Goal: Find specific page/section: Find specific page/section

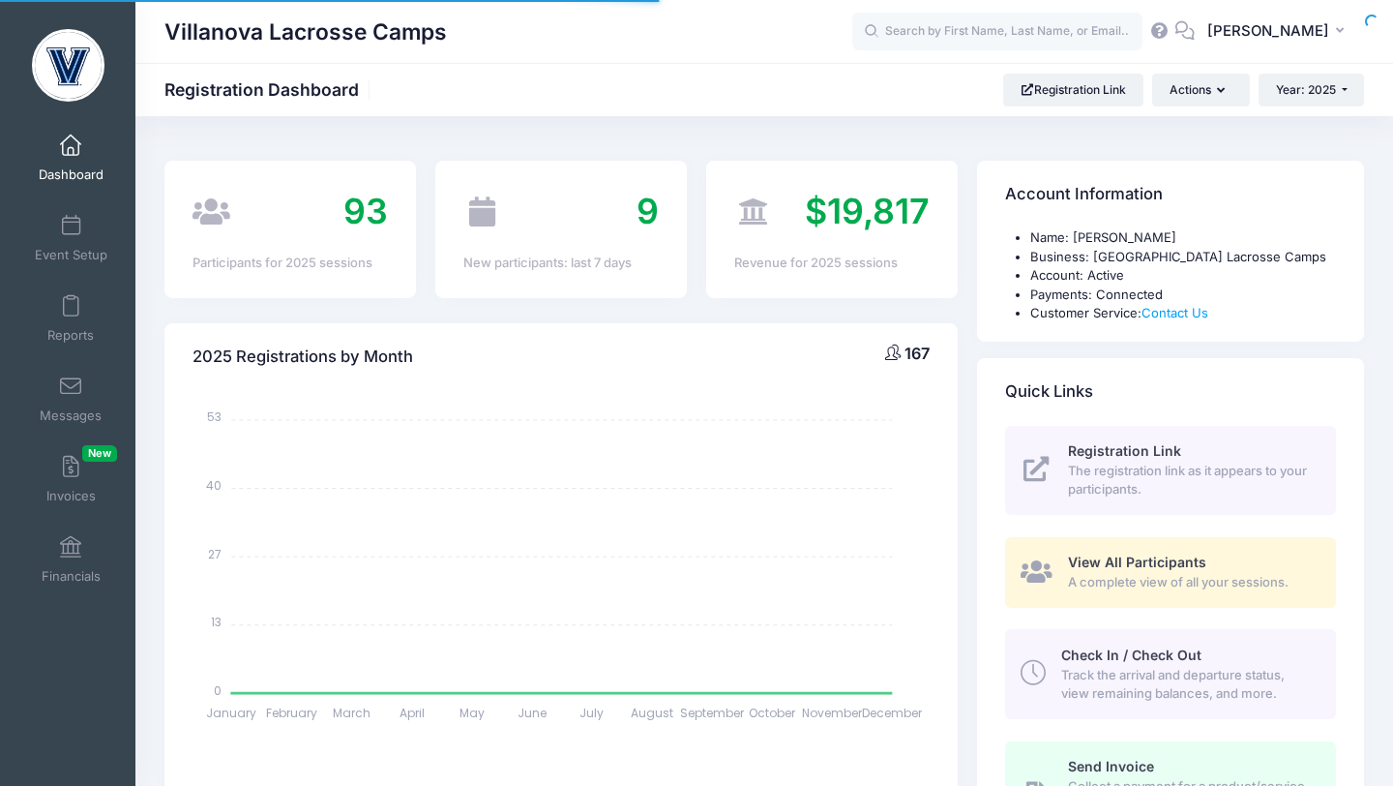
select select
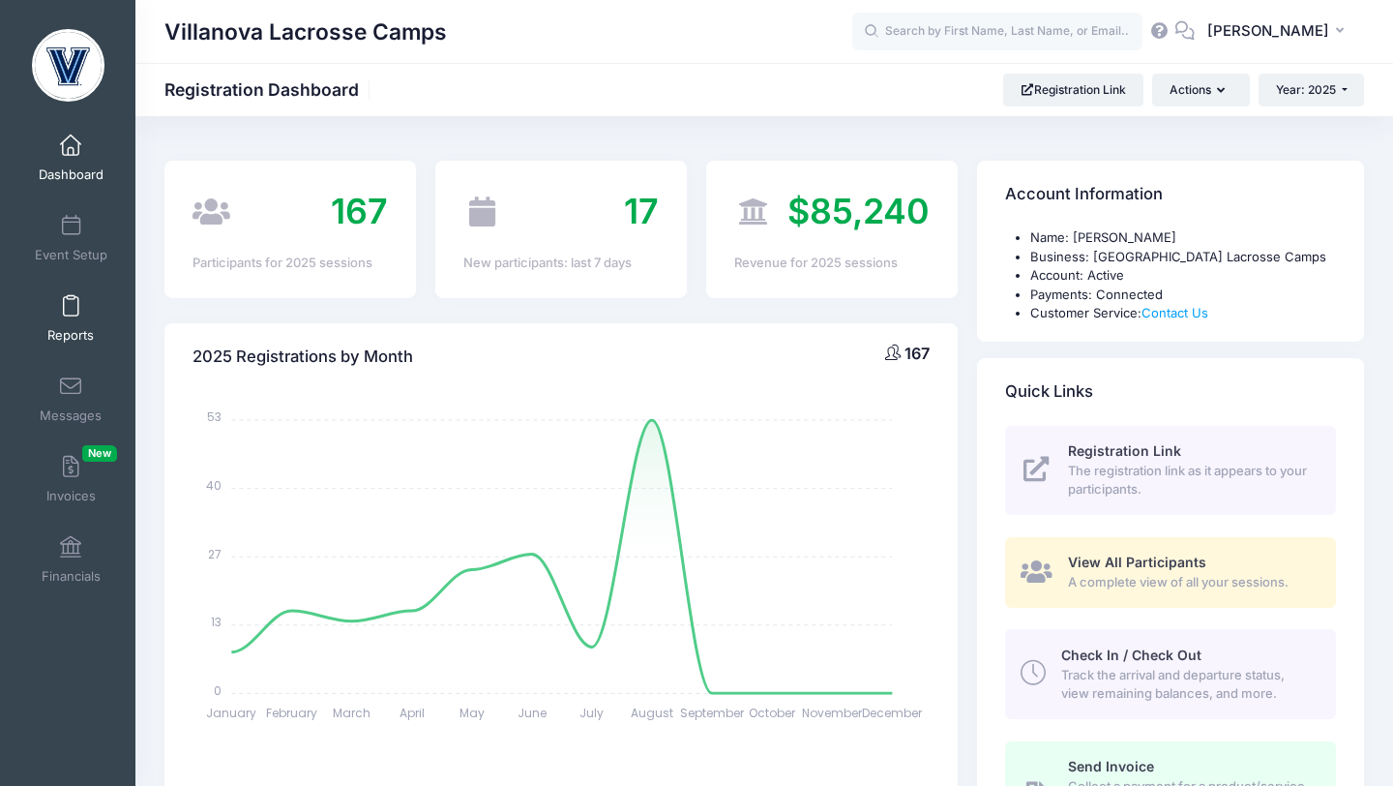
click at [71, 300] on span at bounding box center [71, 306] width 0 height 21
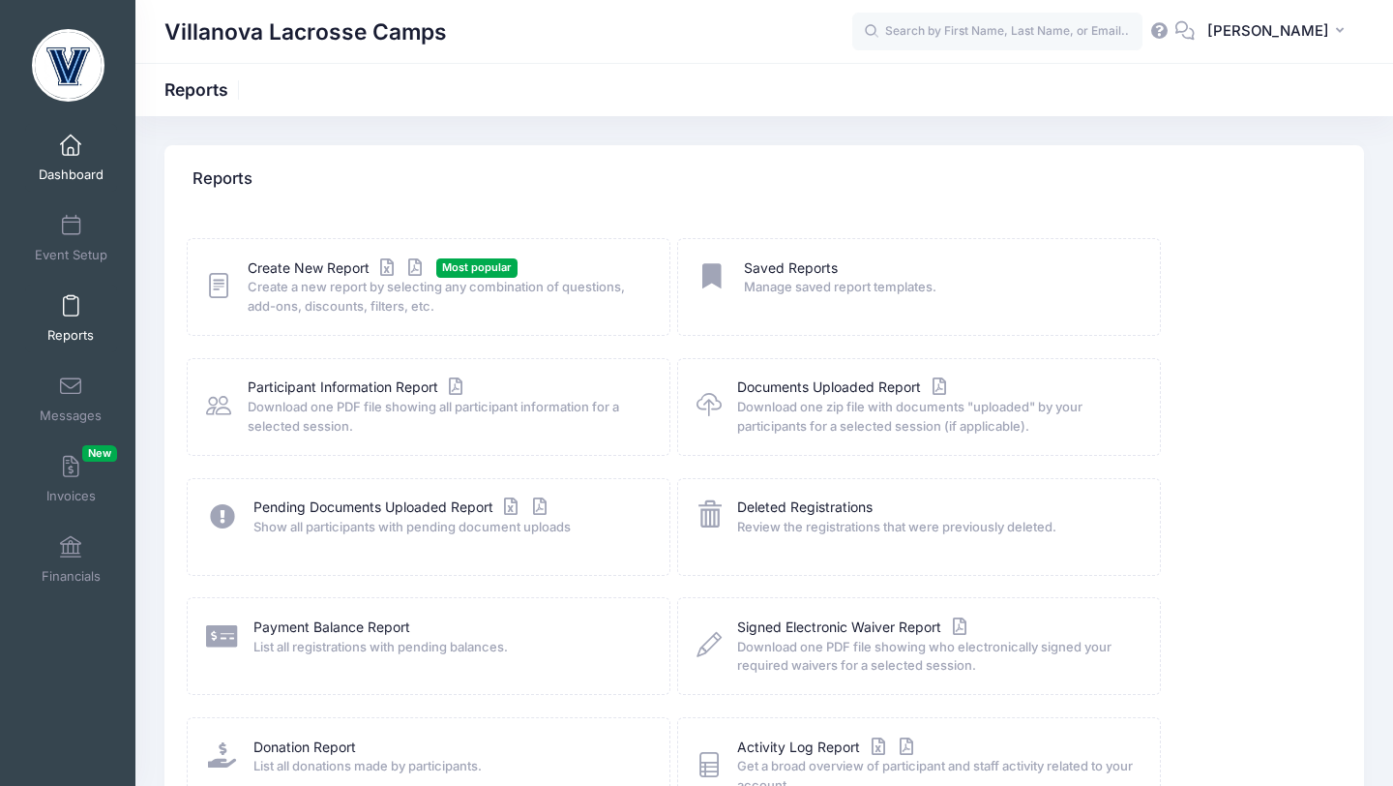
click at [70, 165] on link "Dashboard" at bounding box center [71, 158] width 92 height 68
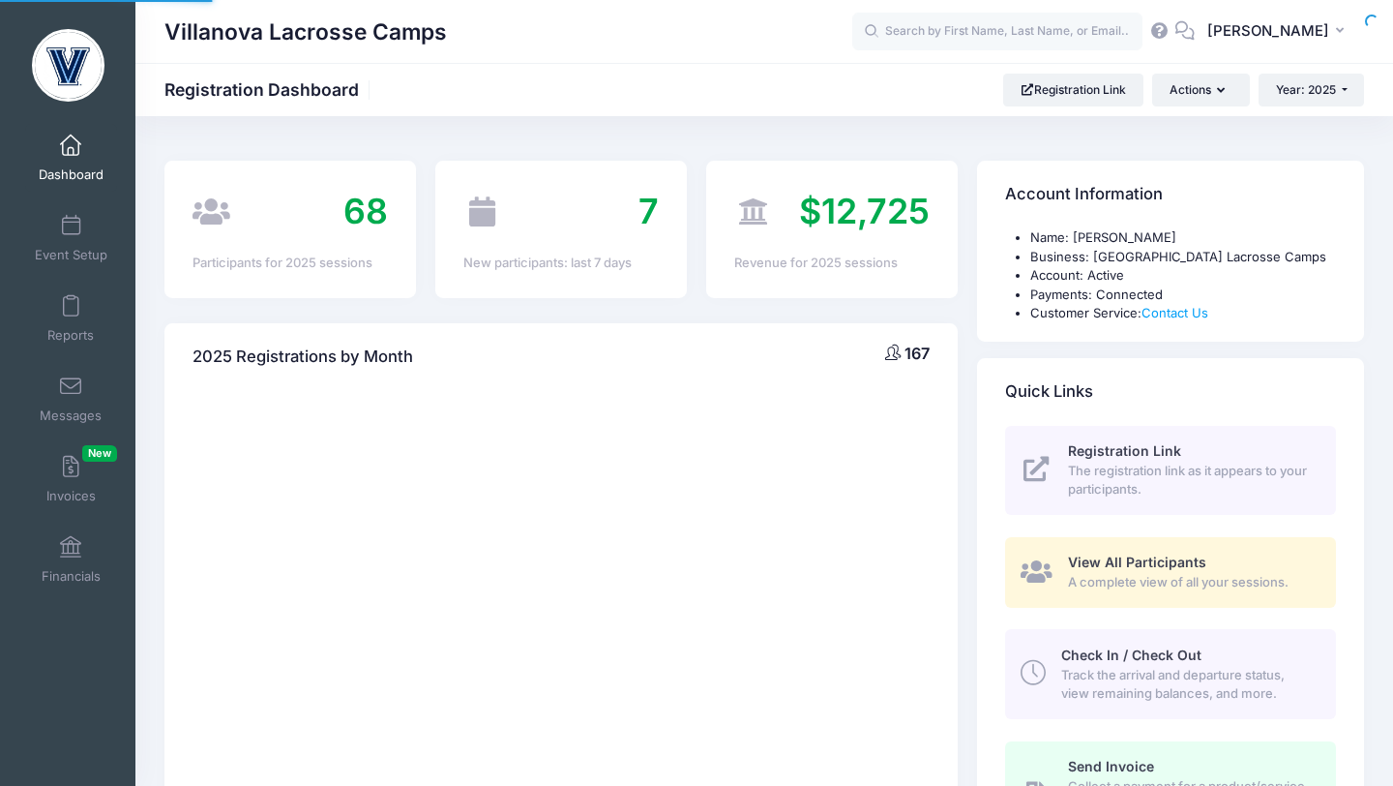
select select
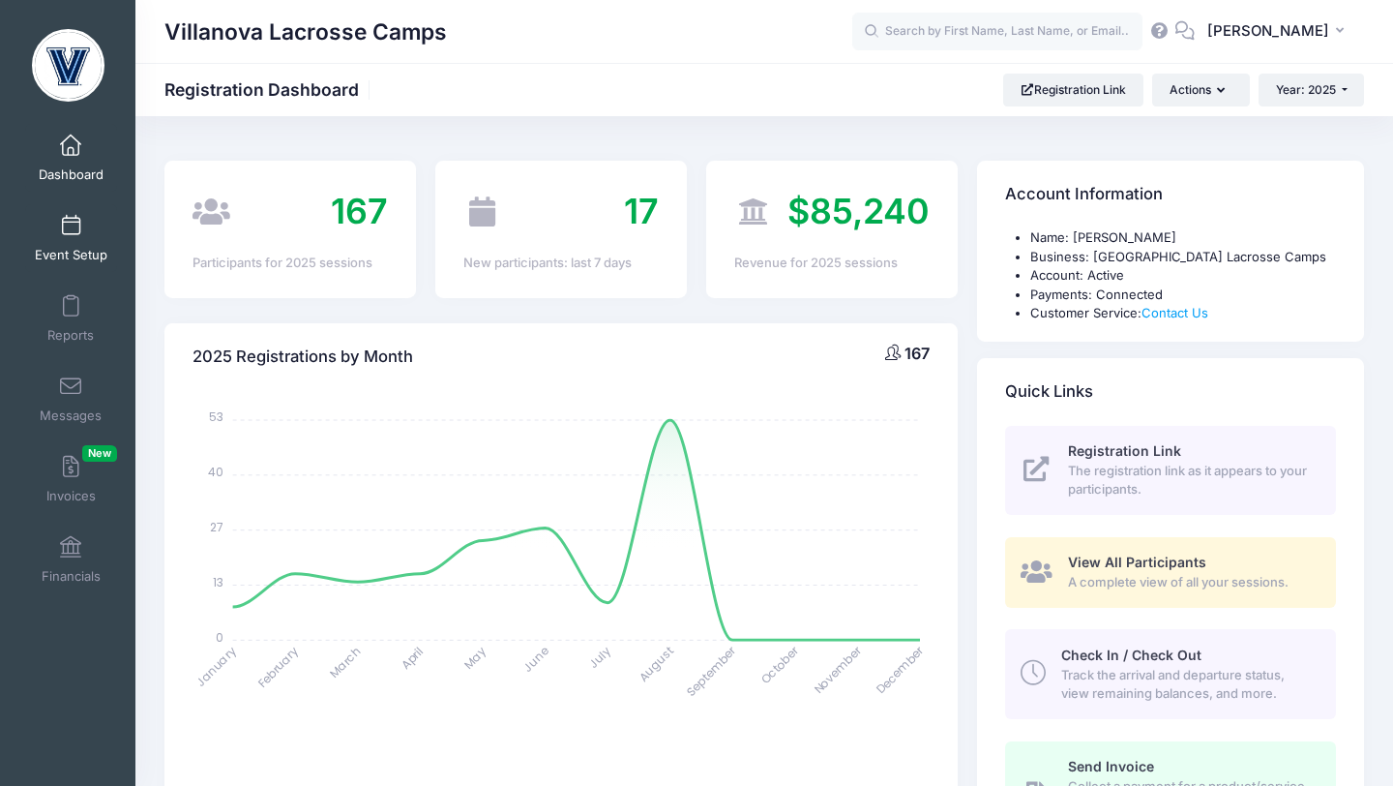
click at [80, 227] on link "Event Setup" at bounding box center [71, 238] width 92 height 68
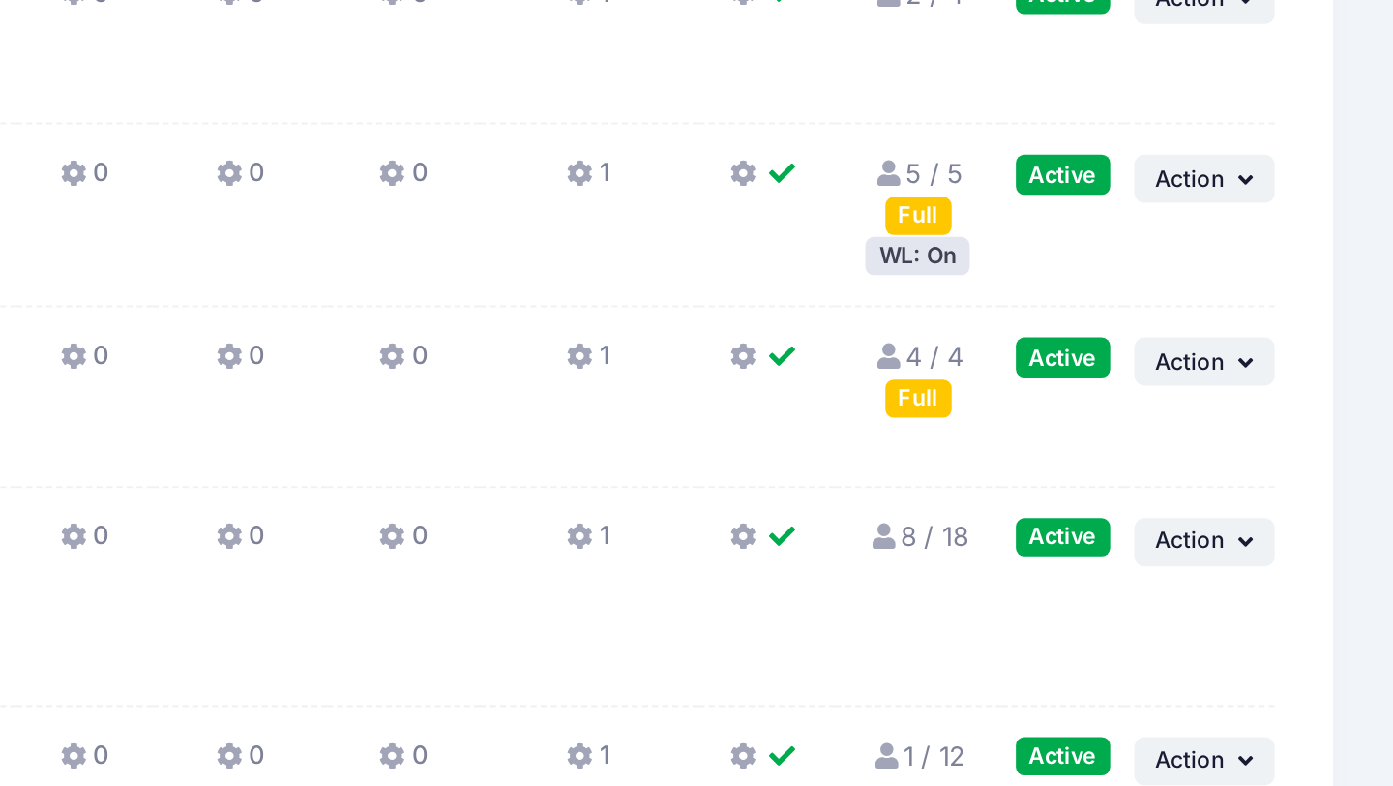
scroll to position [135, 0]
